Goal: Task Accomplishment & Management: Manage account settings

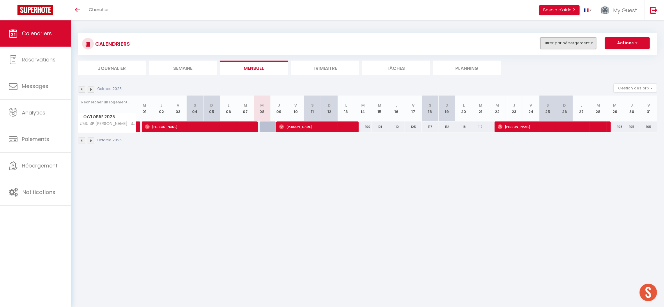
click at [569, 44] on button "Filtrer par hébergement" at bounding box center [568, 43] width 56 height 12
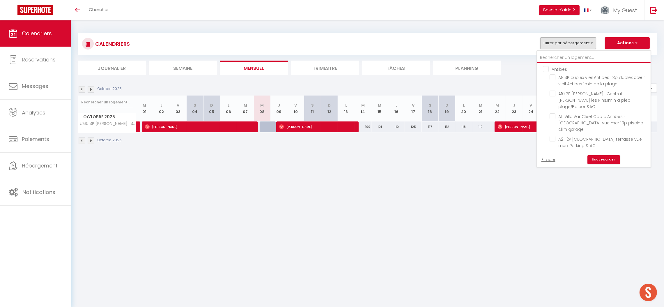
click at [552, 54] on input "text" at bounding box center [593, 57] width 113 height 10
type input "#"
checkbox input "false"
checkbox input "true"
checkbox input "false"
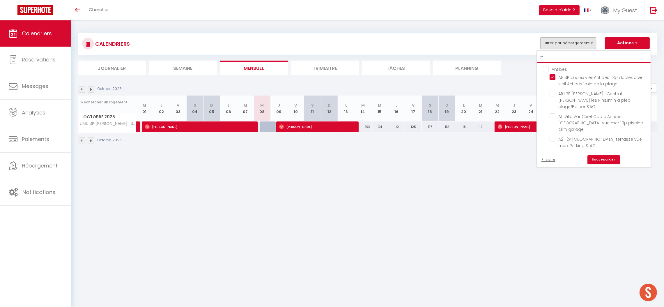
checkbox input "false"
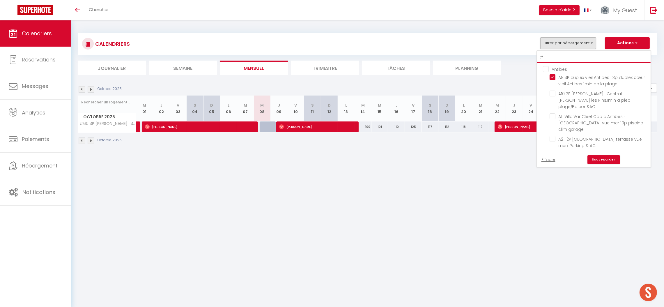
checkbox input "false"
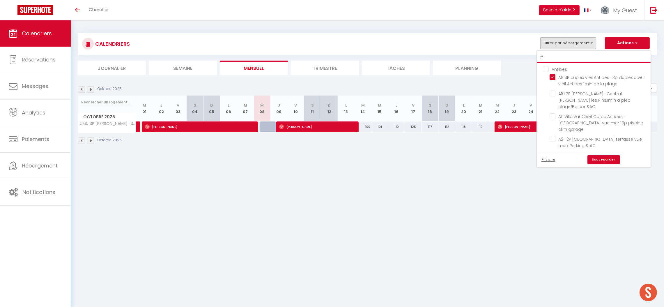
checkbox input "false"
type input "#4"
checkbox input "false"
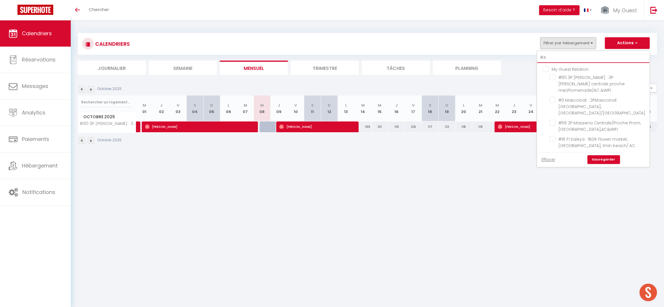
checkbox input "false"
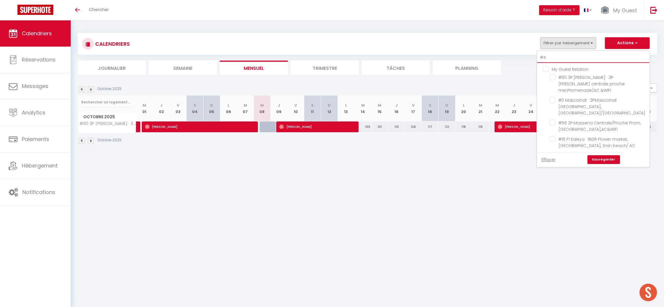
checkbox input "false"
type input "#41"
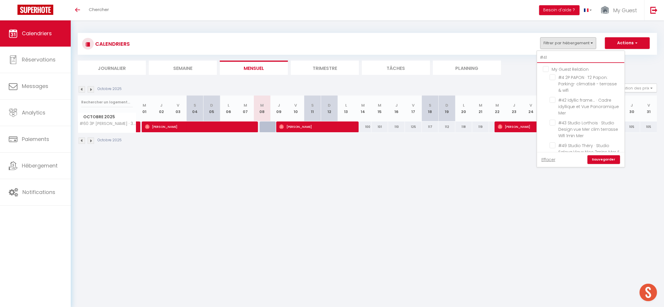
checkbox input "false"
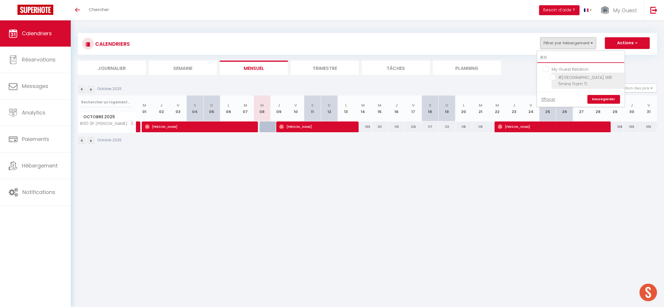
type input "#41"
click at [576, 79] on input "#[GEOGRAPHIC_DATA] Wifi 5mins Tram T1" at bounding box center [585, 77] width 73 height 6
checkbox input "true"
click at [596, 102] on link "Sauvegarder" at bounding box center [603, 99] width 33 height 9
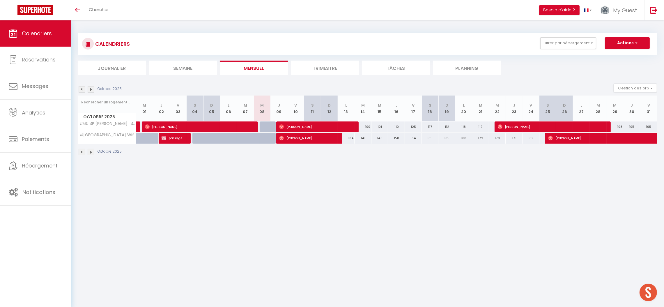
click at [83, 87] on img at bounding box center [82, 89] width 6 height 6
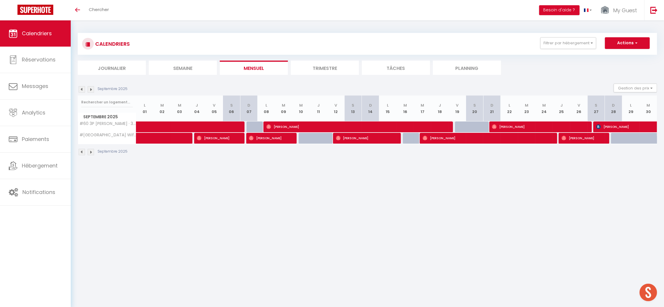
click at [88, 88] on img at bounding box center [91, 89] width 6 height 6
